Goal: Information Seeking & Learning: Learn about a topic

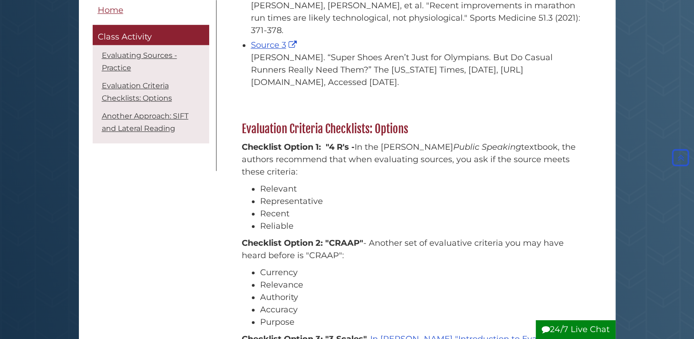
scroll to position [844, 0]
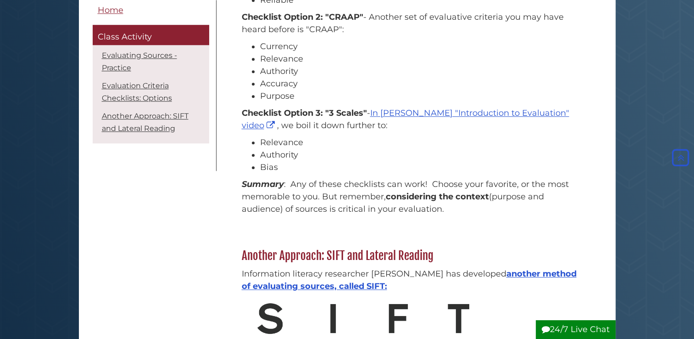
click at [151, 91] on li "Evaluation Criteria Checklists: Options" at bounding box center [151, 92] width 112 height 28
click at [154, 87] on link "Evaluation Criteria Checklists: Options" at bounding box center [137, 91] width 70 height 21
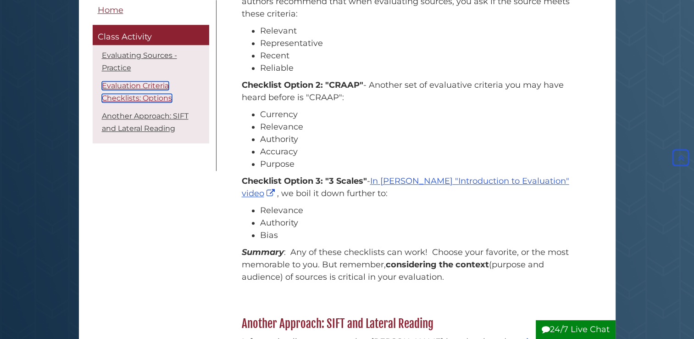
click at [154, 87] on link "Evaluation Criteria Checklists: Options" at bounding box center [137, 91] width 70 height 21
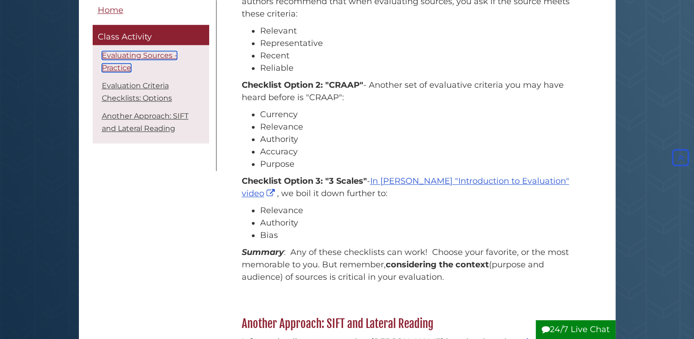
click at [141, 55] on link "Evaluating Sources - Practice" at bounding box center [139, 61] width 75 height 21
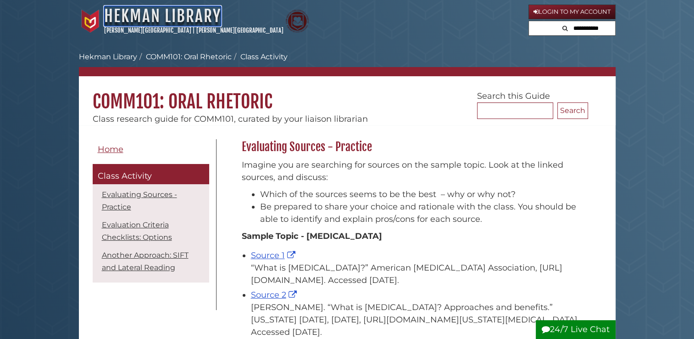
click at [126, 10] on link "Hekman Library" at bounding box center [162, 16] width 117 height 20
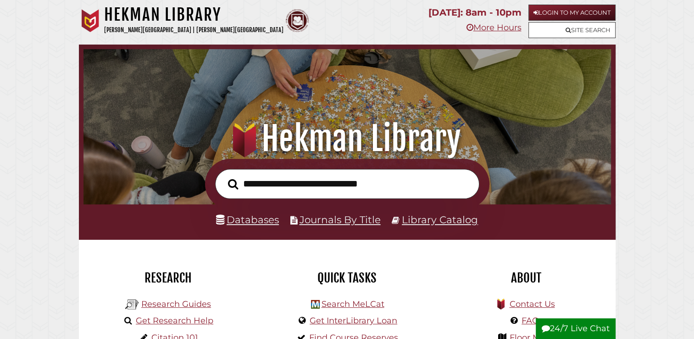
click at [340, 187] on input "text" at bounding box center [347, 184] width 264 height 30
type input "****"
click at [223, 176] on button "Search" at bounding box center [232, 184] width 19 height 16
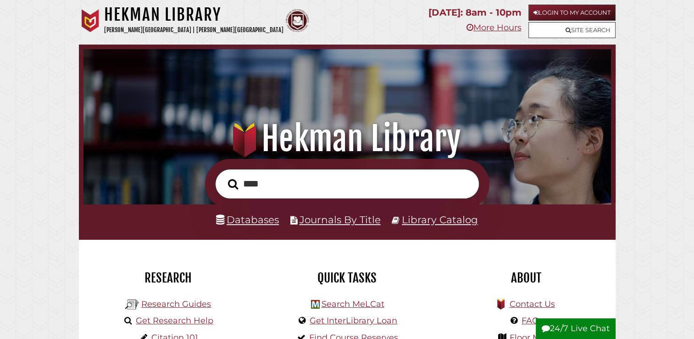
scroll to position [174, 523]
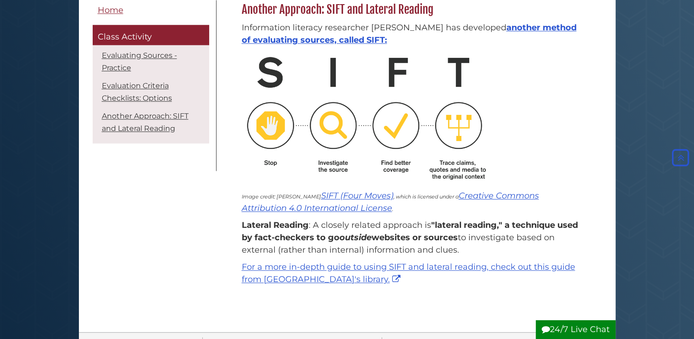
scroll to position [1097, 0]
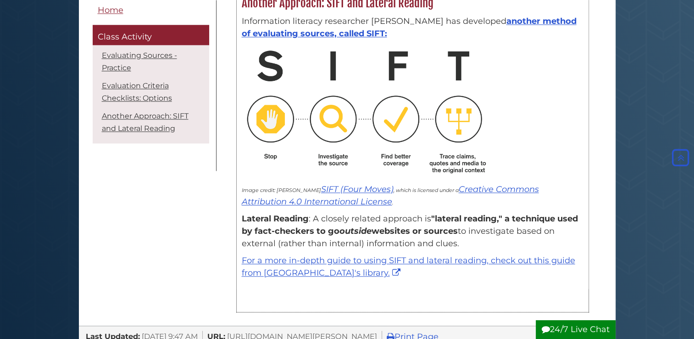
click at [383, 250] on p "Lateral Reading : A closely related approach is "lateral reading," a technique …" at bounding box center [413, 230] width 342 height 37
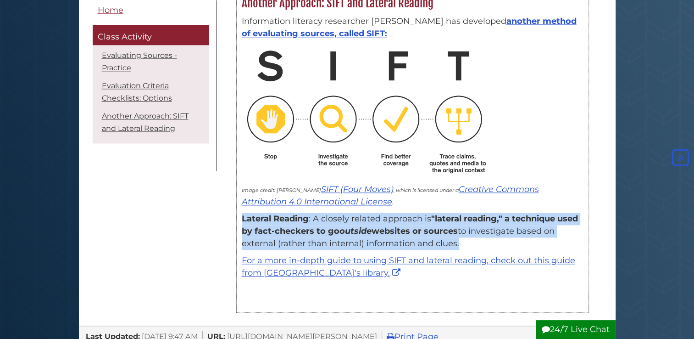
click at [383, 250] on p "Lateral Reading : A closely related approach is "lateral reading," a technique …" at bounding box center [413, 230] width 342 height 37
drag, startPoint x: 383, startPoint y: 278, endPoint x: 406, endPoint y: 278, distance: 22.5
click at [406, 250] on p "Lateral Reading : A closely related approach is "lateral reading," a technique …" at bounding box center [413, 230] width 342 height 37
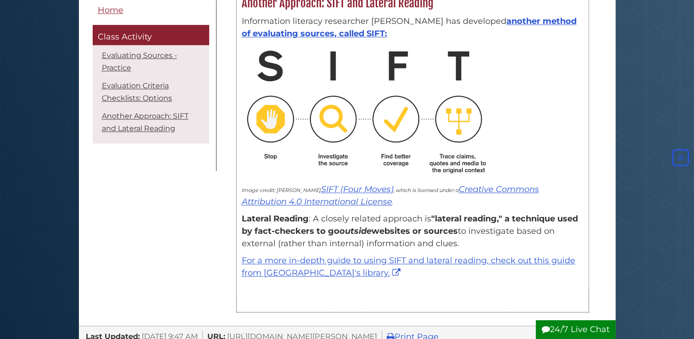
drag, startPoint x: 534, startPoint y: 335, endPoint x: 509, endPoint y: 317, distance: 30.8
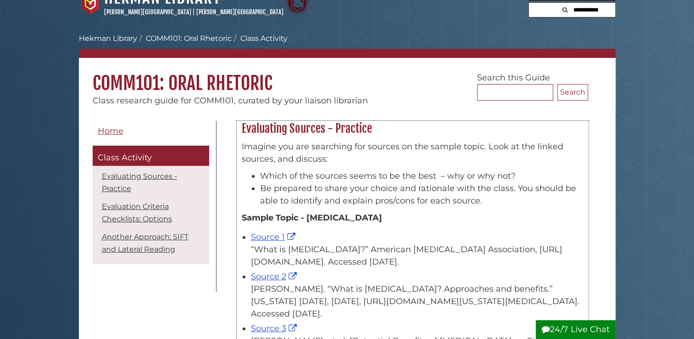
scroll to position [18, 0]
click at [538, 326] on button "24/7 Live Chat" at bounding box center [576, 329] width 80 height 19
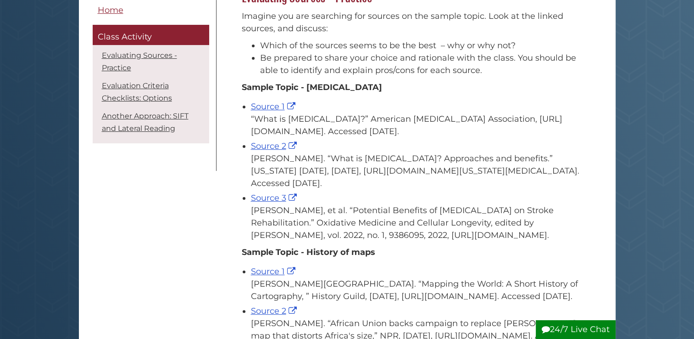
drag, startPoint x: 538, startPoint y: 326, endPoint x: 505, endPoint y: 243, distance: 89.0
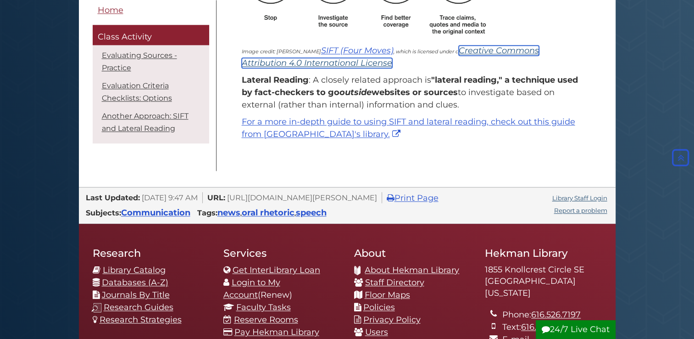
scroll to position [1235, 0]
